Goal: Transaction & Acquisition: Purchase product/service

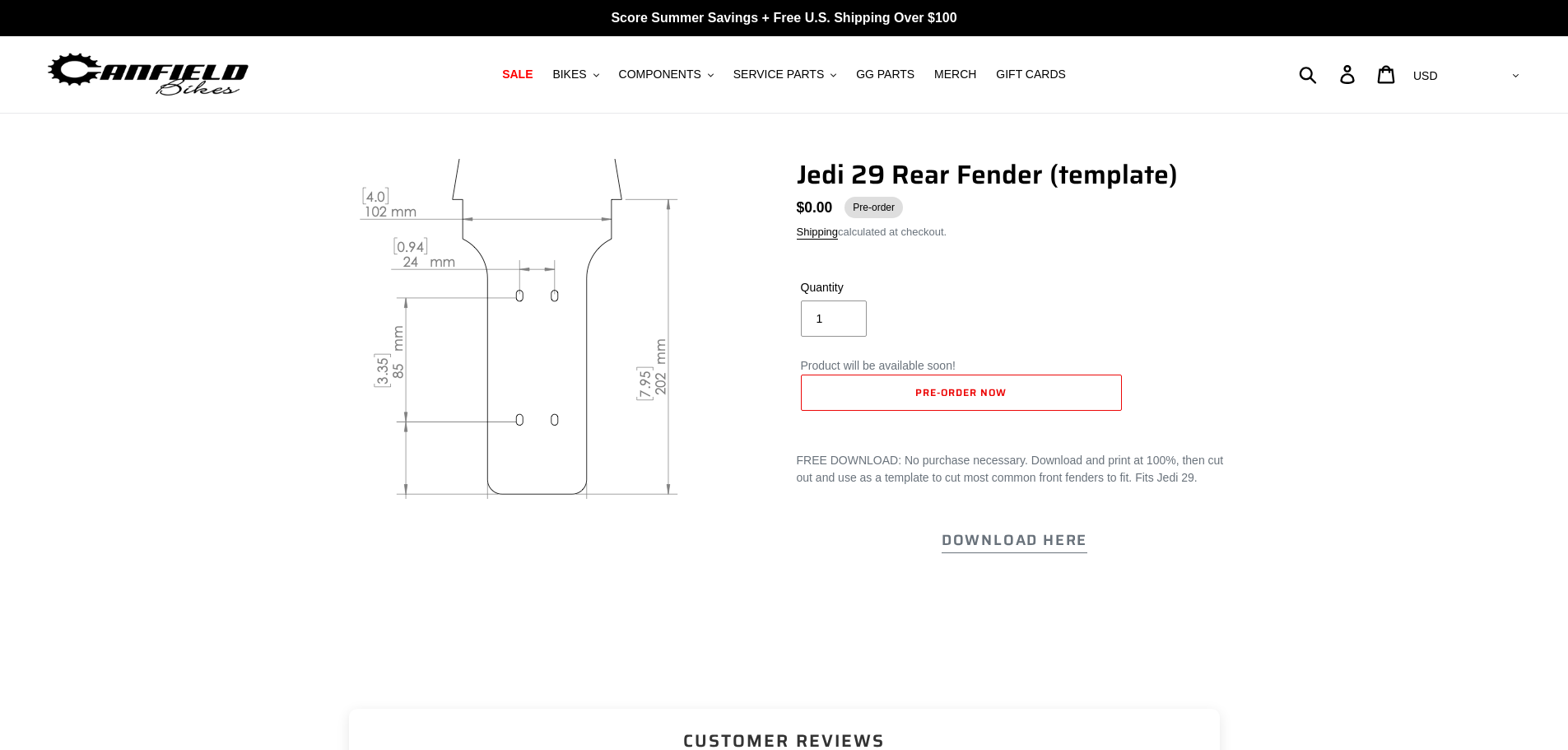
click at [572, 351] on img at bounding box center [537, 311] width 814 height 630
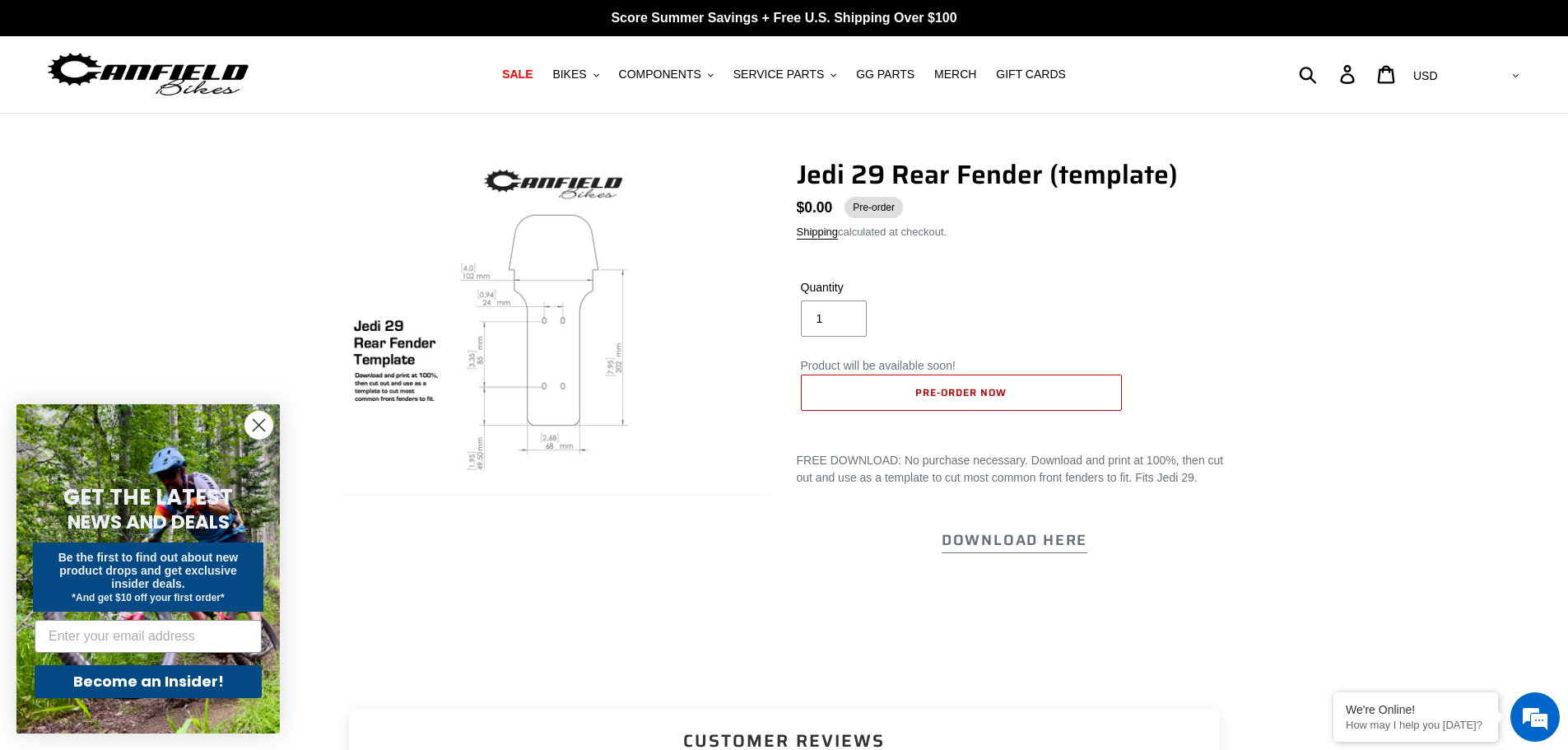
click at [974, 396] on span "Pre-order now" at bounding box center [960, 392] width 90 height 16
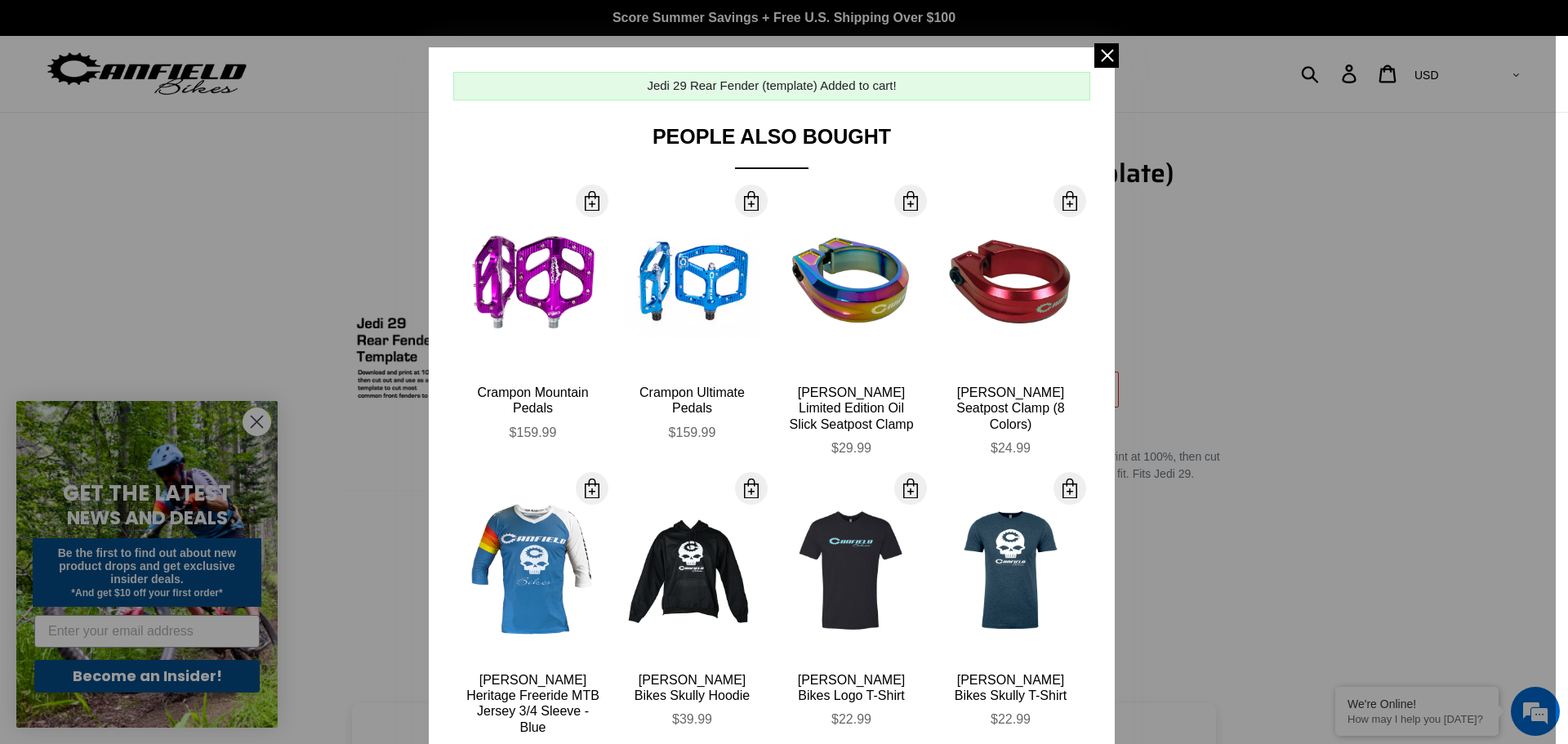
click at [1190, 207] on div at bounding box center [784, 372] width 1568 height 744
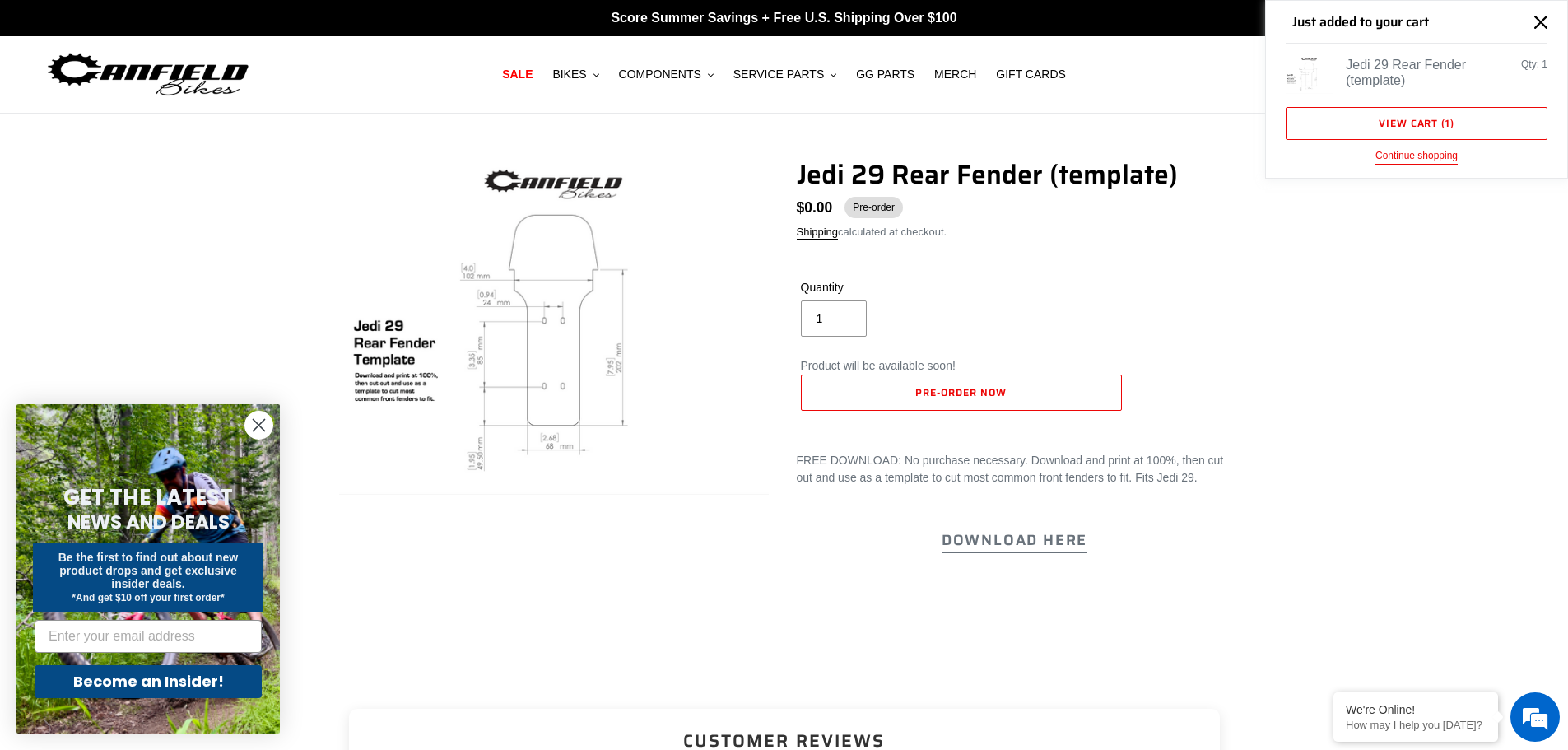
click at [1432, 76] on div "Jedi 29 Rear Fender (template)" at bounding box center [1409, 72] width 128 height 31
click at [1386, 125] on link "View cart ( 1 )" at bounding box center [1416, 124] width 262 height 33
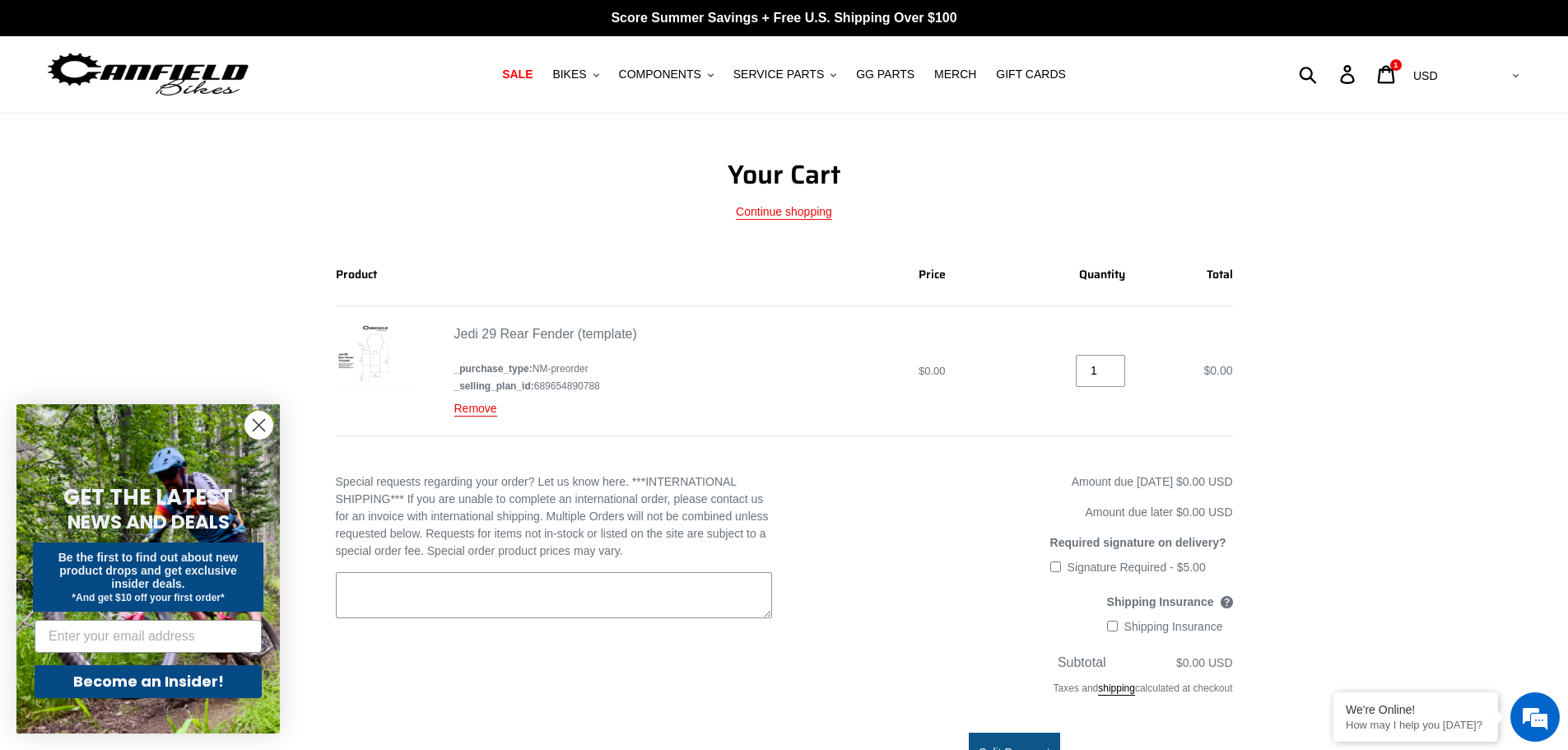
scroll to position [83, 0]
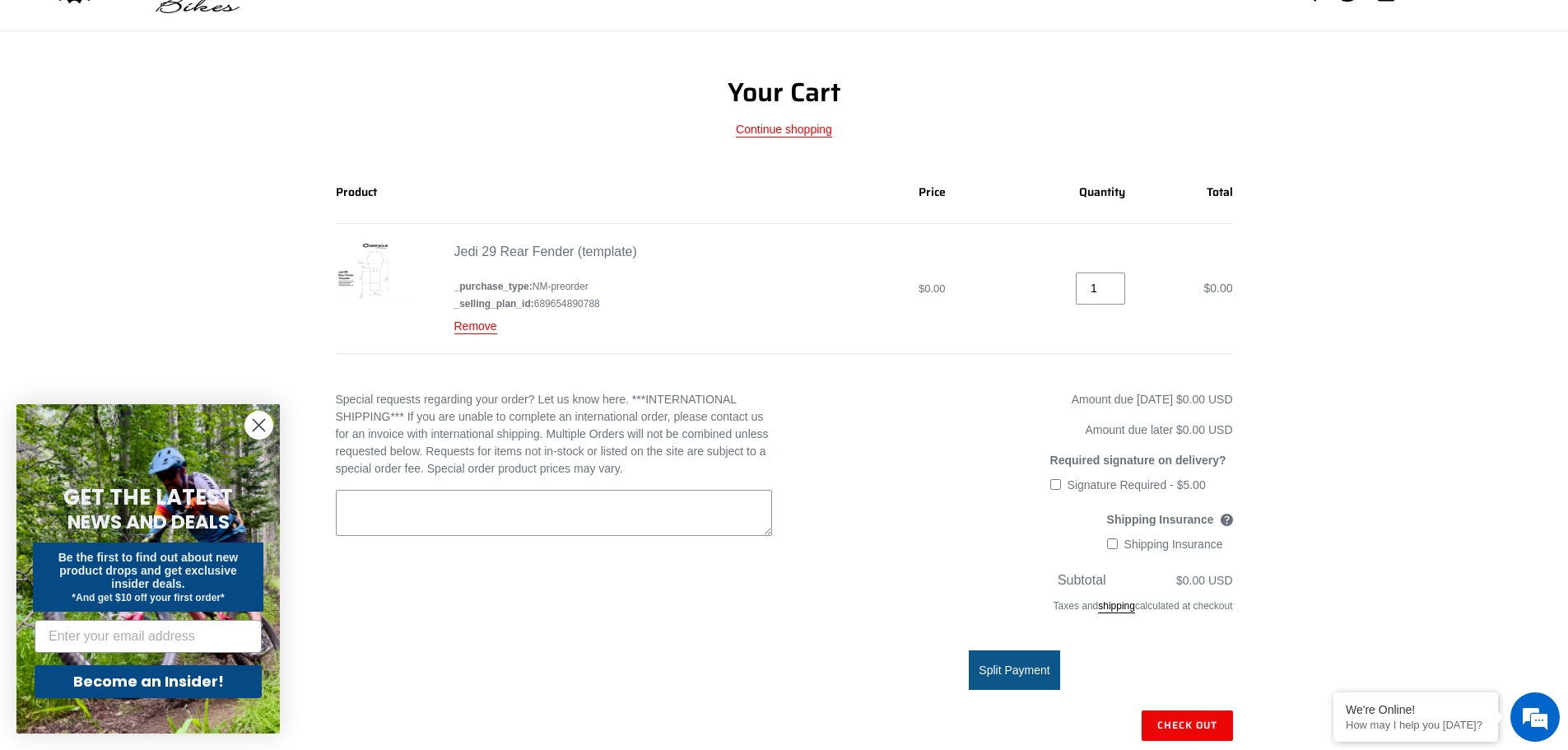
drag, startPoint x: 411, startPoint y: 278, endPoint x: 401, endPoint y: 277, distance: 10.0
click at [410, 278] on img at bounding box center [375, 272] width 79 height 61
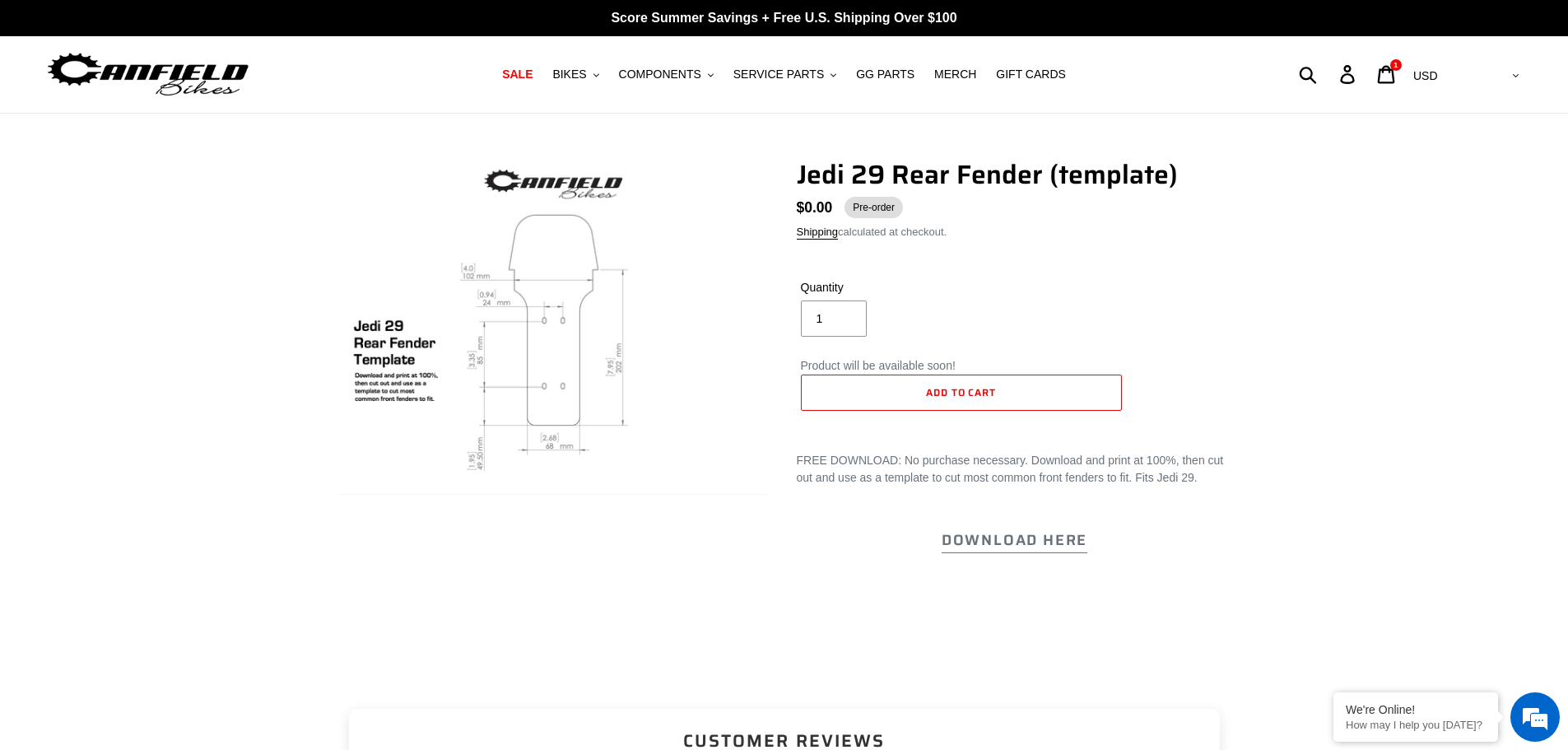
click at [582, 244] on img at bounding box center [529, 400] width 814 height 630
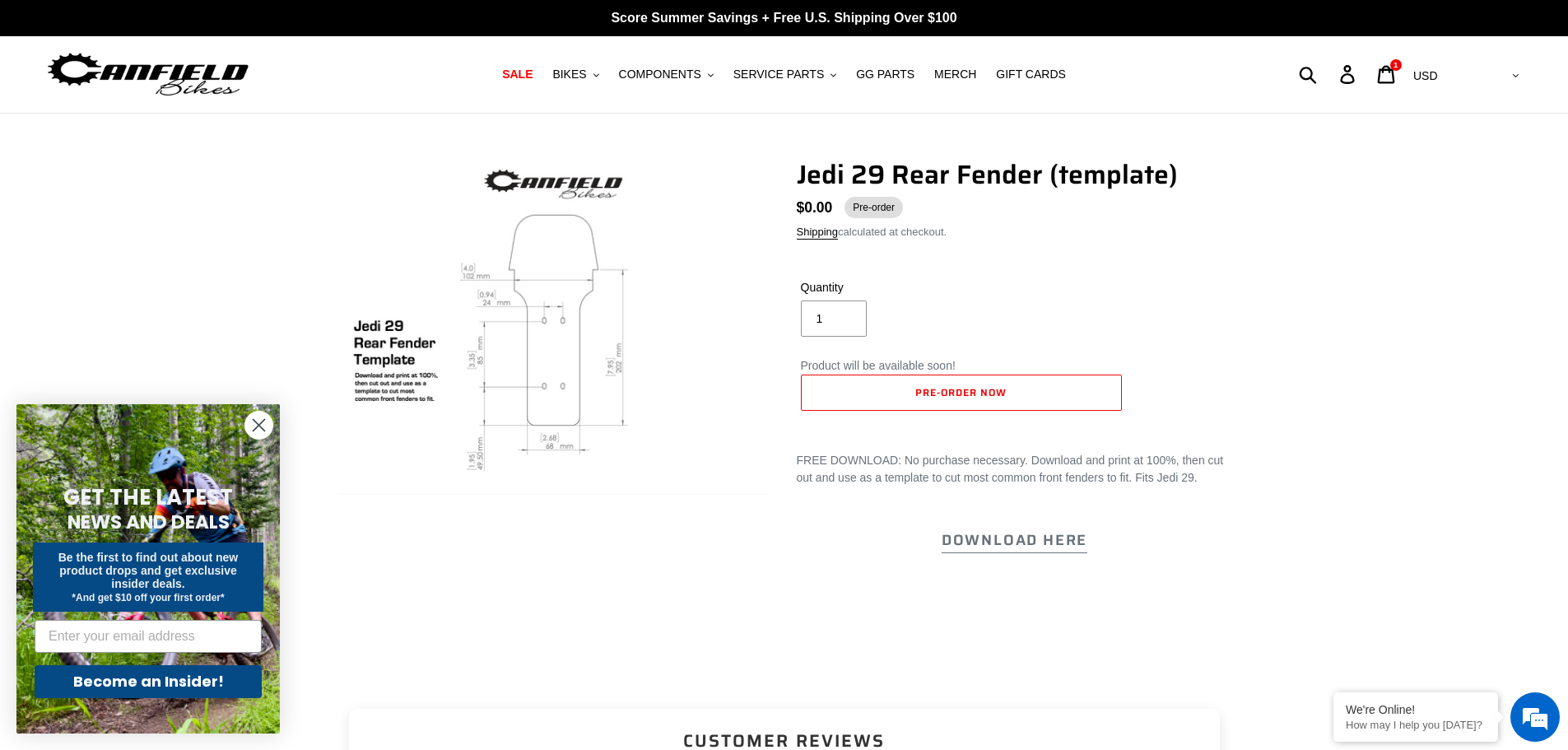
click at [617, 285] on img at bounding box center [499, 366] width 814 height 630
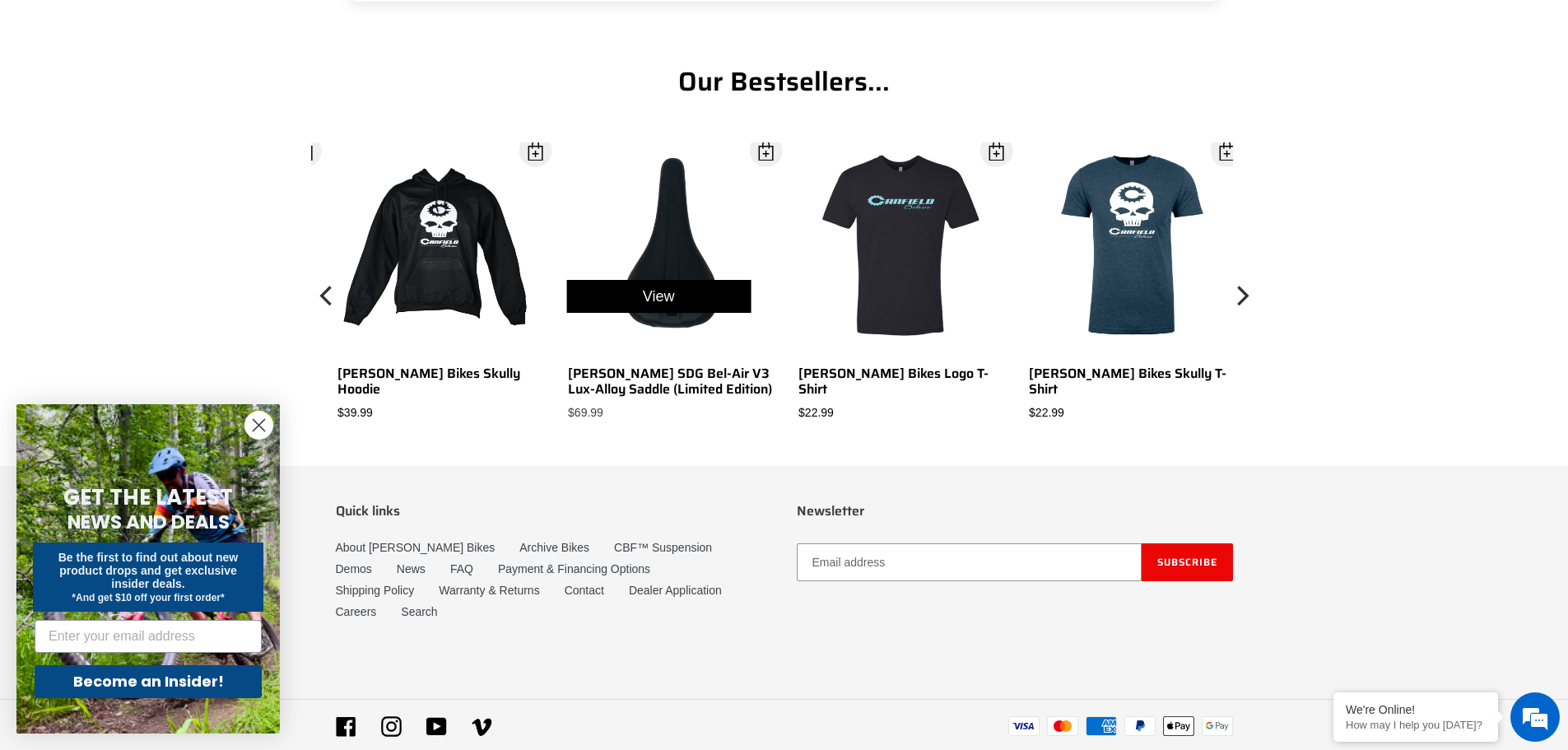
scroll to position [885, 0]
